Goal: Transaction & Acquisition: Purchase product/service

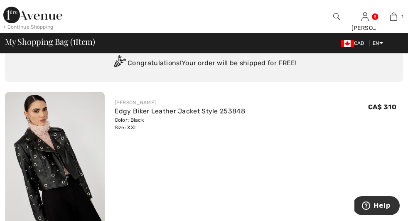
checkbox input "true"
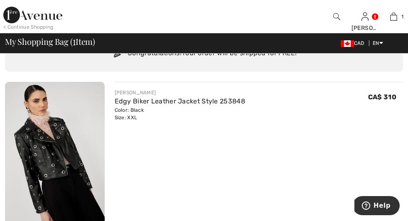
scroll to position [47, 0]
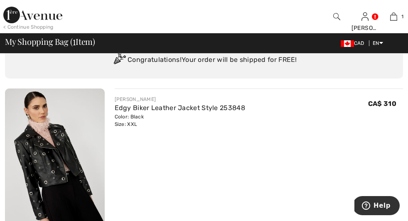
click at [0, 0] on input "TEXT" at bounding box center [0, 0] width 0 height 0
type input "NEW15"
click at [0, 0] on span "Apply" at bounding box center [0, 0] width 0 height 0
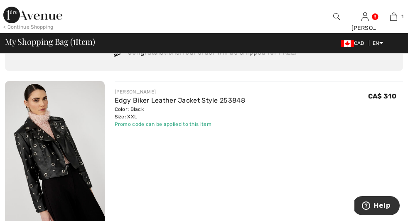
scroll to position [55, 0]
click at [50, 130] on img at bounding box center [55, 155] width 100 height 149
click at [42, 118] on img at bounding box center [55, 155] width 100 height 149
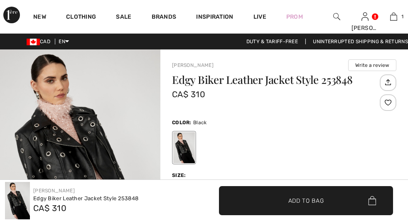
scroll to position [96, 0]
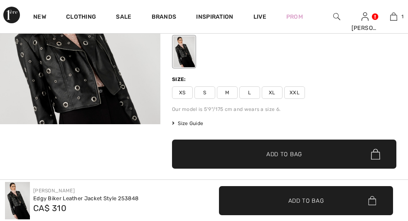
checkbox input "true"
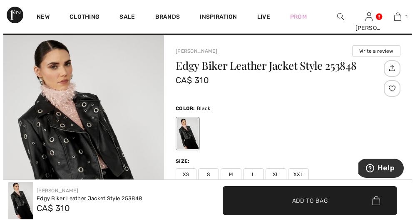
scroll to position [11, 0]
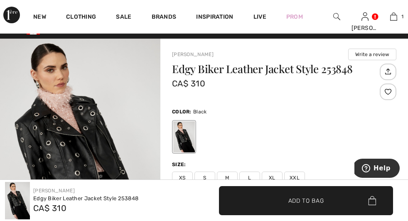
click at [0, 0] on img at bounding box center [0, 0] width 0 height 0
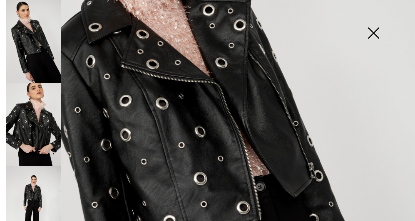
scroll to position [166, 0]
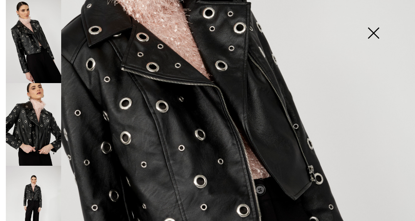
click at [37, 121] on img at bounding box center [33, 124] width 55 height 83
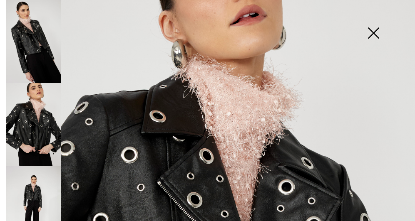
scroll to position [39, 0]
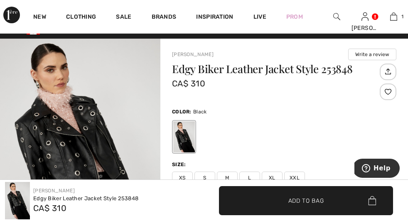
click at [0, 0] on img at bounding box center [0, 0] width 0 height 0
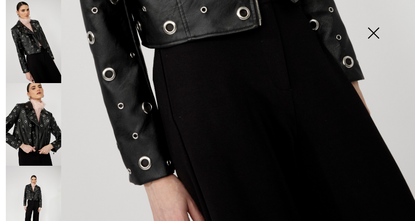
scroll to position [391, 0]
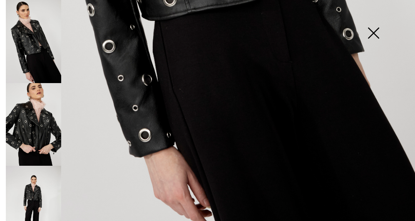
click at [34, 173] on img at bounding box center [33, 207] width 55 height 83
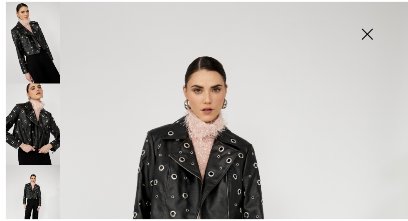
scroll to position [0, 0]
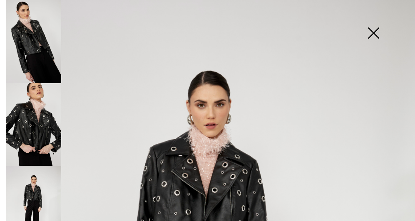
click at [383, 20] on img at bounding box center [373, 33] width 42 height 43
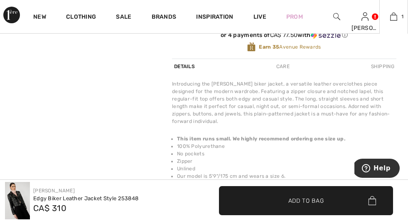
scroll to position [247, 0]
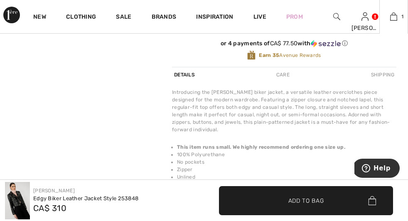
click at [0, 0] on icon "button" at bounding box center [0, 0] width 0 height 0
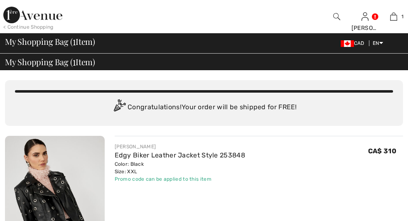
checkbox input "true"
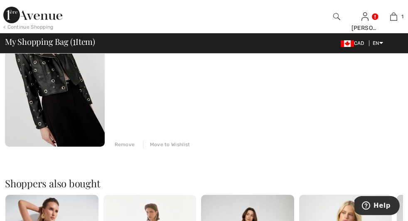
scroll to position [138, 0]
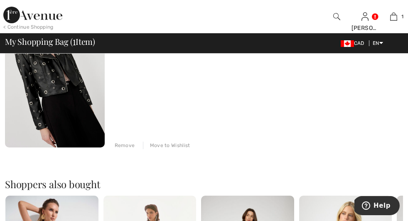
click at [40, 27] on div "< Continue Shopping" at bounding box center [28, 26] width 50 height 7
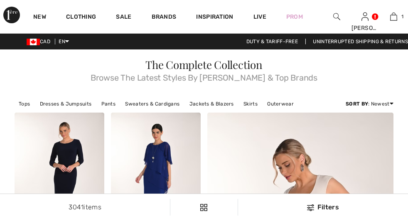
checkbox input "true"
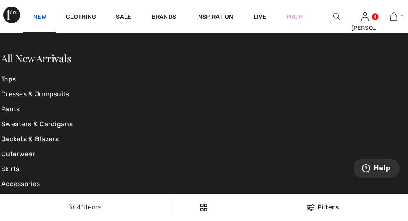
click at [38, 13] on link "New" at bounding box center [39, 17] width 13 height 9
checkbox input "true"
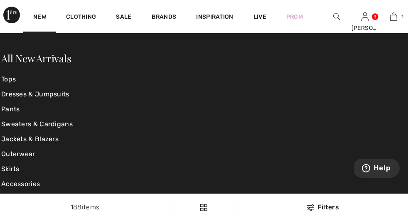
checkbox input "true"
click at [0, 0] on img at bounding box center [0, 0] width 0 height 0
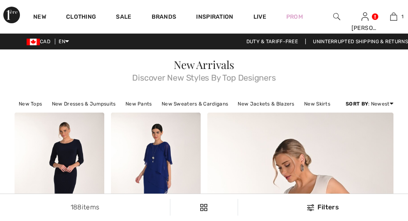
checkbox input "true"
click at [334, 15] on img at bounding box center [337, 17] width 7 height 10
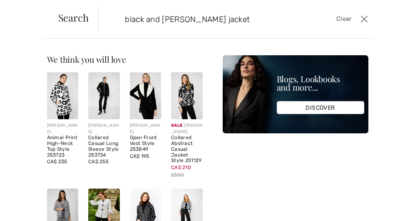
type input "black and white lyman jacket"
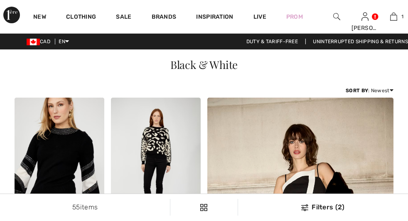
scroll to position [74, 0]
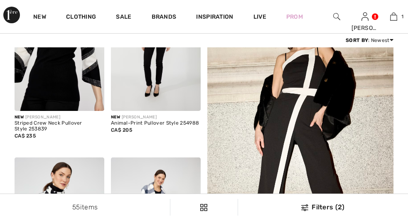
checkbox input "true"
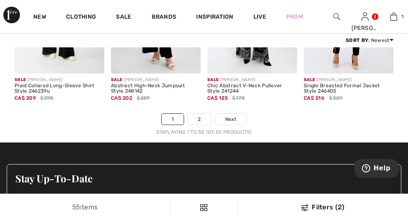
scroll to position [2705, 0]
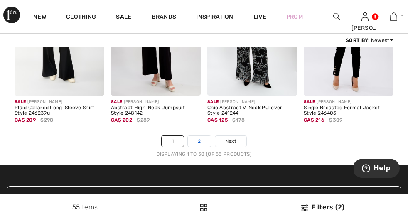
click at [198, 147] on link "2" at bounding box center [199, 141] width 23 height 11
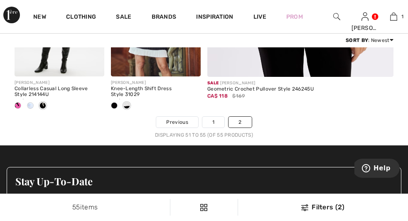
checkbox input "true"
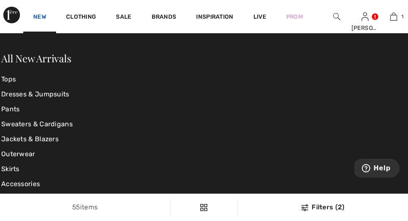
click at [38, 13] on link "New" at bounding box center [39, 17] width 13 height 9
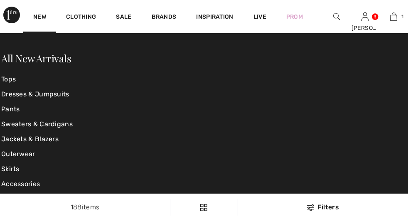
scroll to position [22, 0]
checkbox input "true"
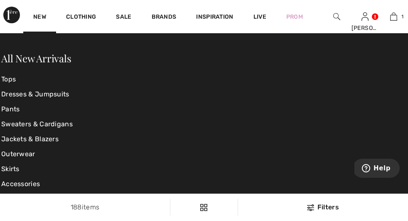
scroll to position [0, 0]
click at [0, 0] on img at bounding box center [0, 0] width 0 height 0
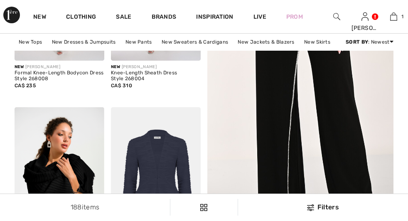
scroll to position [270, 0]
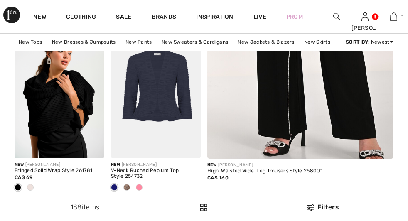
checkbox input "true"
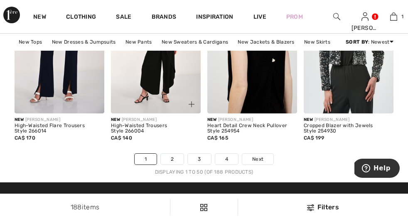
scroll to position [2702, 0]
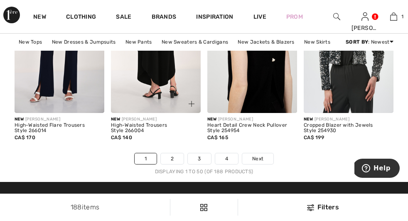
click at [155, 102] on img at bounding box center [156, 45] width 90 height 135
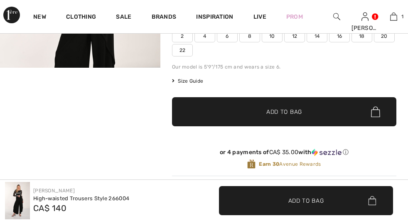
scroll to position [134, 0]
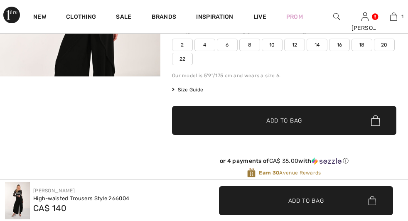
checkbox input "true"
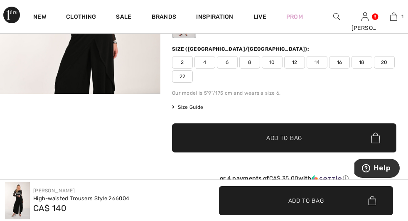
scroll to position [124, 0]
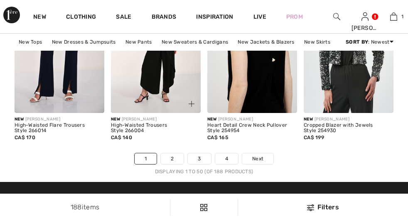
scroll to position [2702, 0]
click at [177, 164] on link "2" at bounding box center [172, 158] width 23 height 11
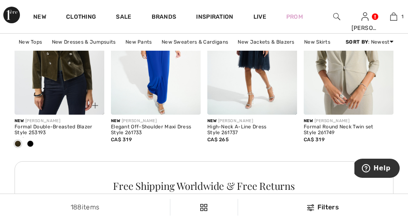
scroll to position [2084, 0]
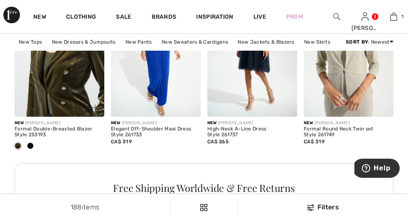
click at [68, 90] on img at bounding box center [60, 49] width 90 height 135
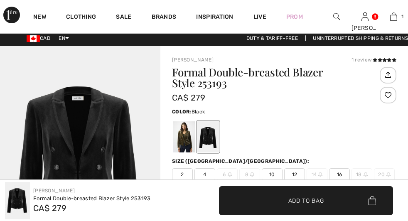
scroll to position [5, 0]
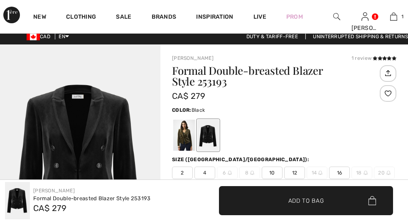
checkbox input "true"
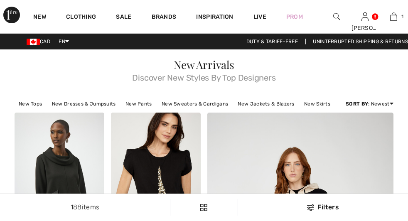
scroll to position [2424, 0]
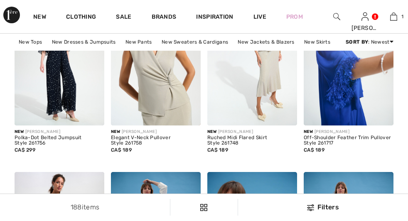
checkbox input "true"
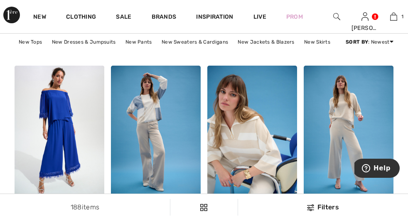
scroll to position [2641, 0]
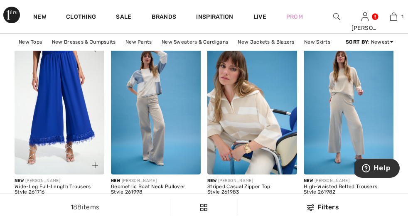
click at [56, 126] on img at bounding box center [60, 107] width 90 height 135
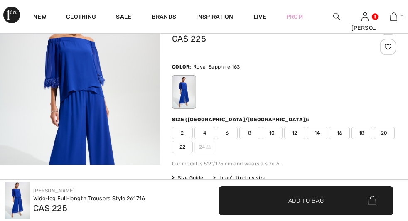
checkbox input "true"
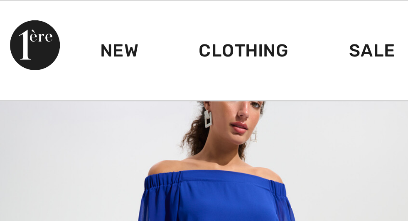
scroll to position [18, 0]
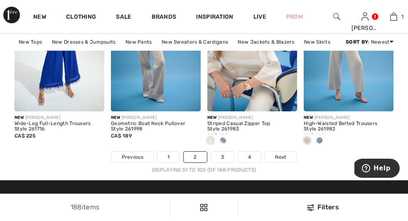
checkbox input "true"
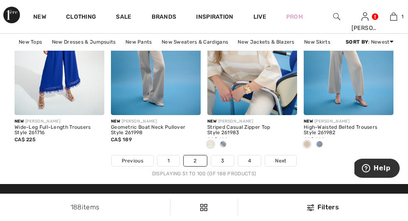
scroll to position [2716, 0]
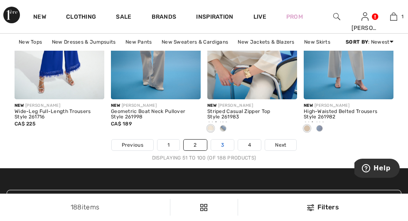
click at [224, 151] on link "3" at bounding box center [222, 145] width 23 height 11
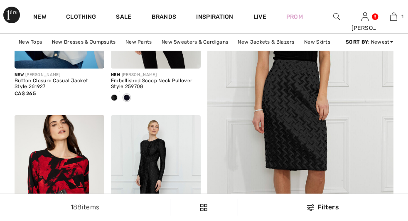
checkbox input "true"
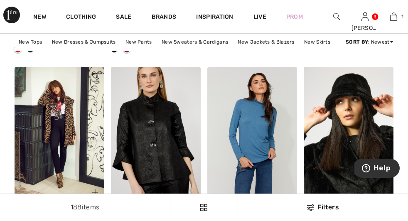
scroll to position [2624, 0]
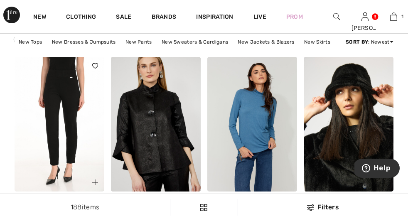
click at [73, 119] on img at bounding box center [60, 124] width 90 height 135
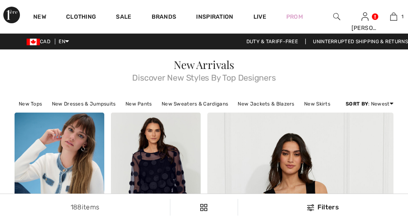
scroll to position [2785, 0]
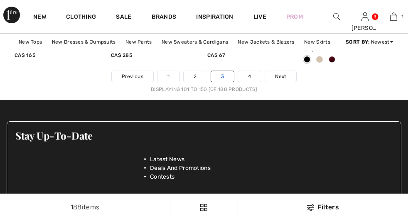
checkbox input "true"
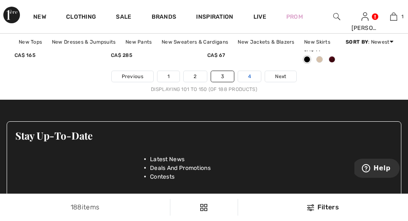
click at [246, 82] on link "4" at bounding box center [249, 76] width 23 height 11
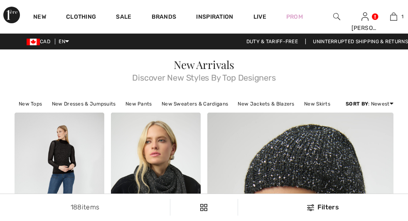
checkbox input "true"
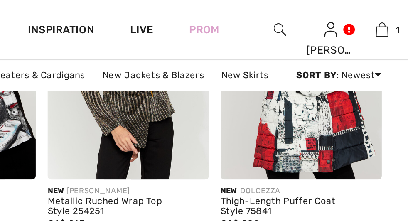
scroll to position [1113, 0]
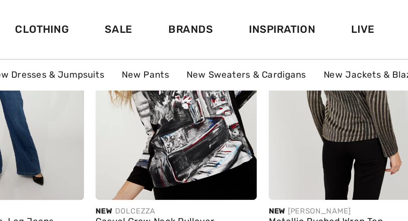
click at [244, 85] on img at bounding box center [253, 44] width 90 height 135
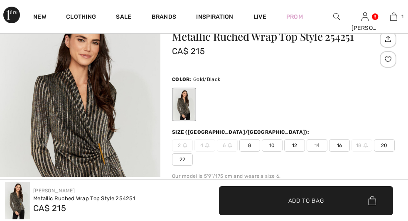
scroll to position [43, 0]
checkbox input "true"
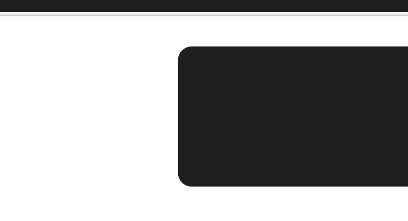
scroll to position [104, 0]
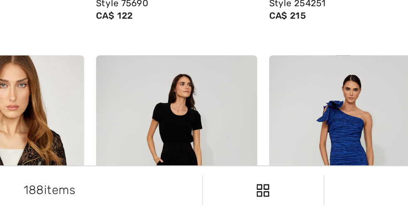
scroll to position [1178, 0]
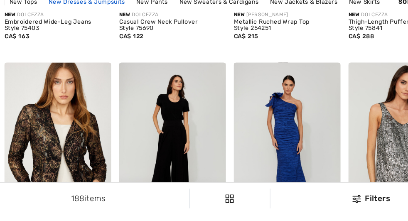
checkbox input "true"
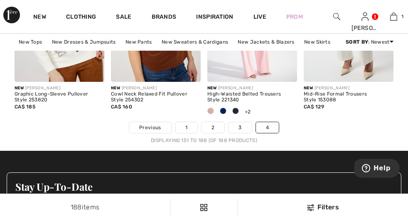
scroll to position [2141, 0]
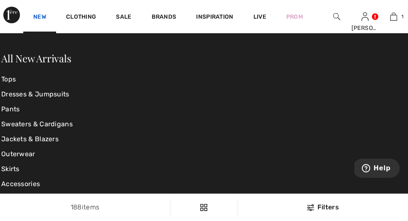
click at [43, 13] on link "New" at bounding box center [39, 17] width 13 height 9
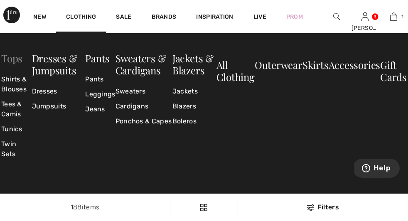
click at [20, 61] on link "Tops" at bounding box center [11, 58] width 21 height 13
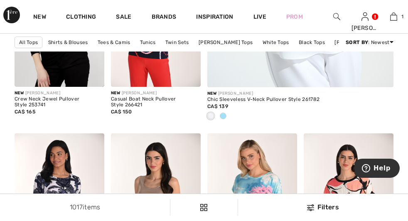
checkbox input "true"
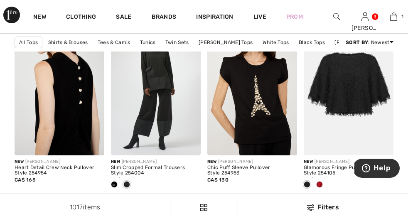
scroll to position [890, 0]
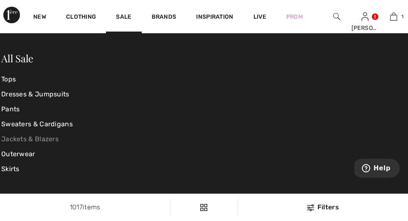
click at [43, 139] on link "Jackets & Blazers" at bounding box center [68, 139] width 135 height 15
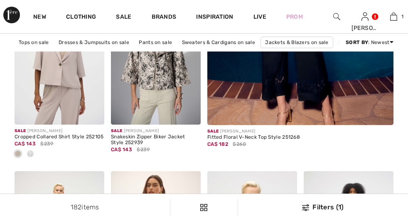
scroll to position [344, 0]
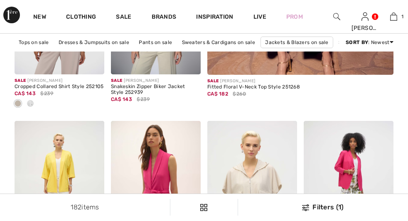
checkbox input "true"
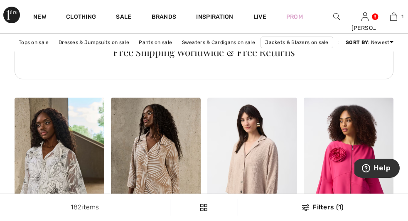
scroll to position [2186, 0]
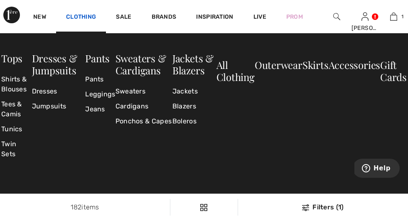
click at [82, 13] on link "Clothing" at bounding box center [81, 17] width 30 height 9
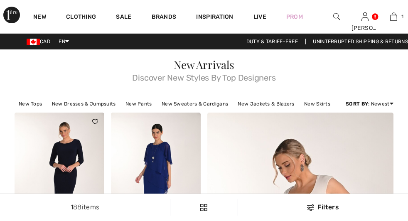
checkbox input "true"
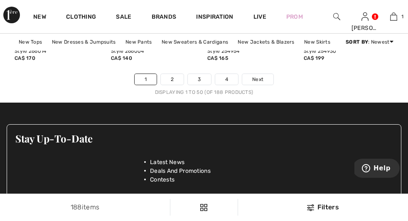
scroll to position [2785, 0]
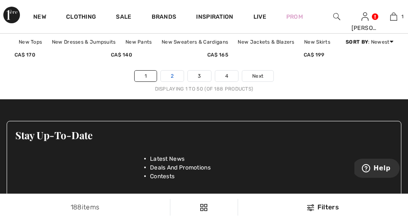
click at [175, 82] on link "2" at bounding box center [172, 76] width 23 height 11
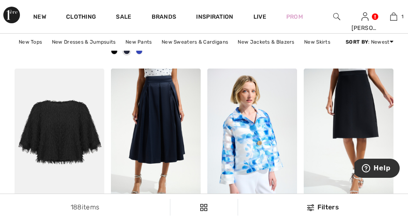
checkbox input "true"
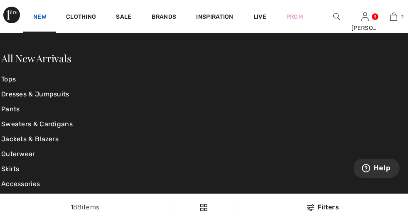
click at [42, 13] on link "New" at bounding box center [39, 17] width 13 height 9
click at [41, 140] on link "Jackets & Blazers" at bounding box center [68, 139] width 135 height 15
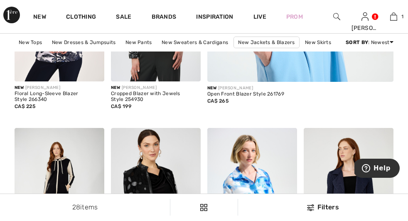
scroll to position [335, 0]
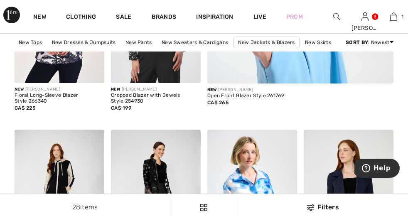
click at [138, 123] on div "New [PERSON_NAME] Cropped Blazer with Jewels Style 254930 CA$ 199" at bounding box center [156, 103] width 90 height 40
